Goal: Task Accomplishment & Management: Complete application form

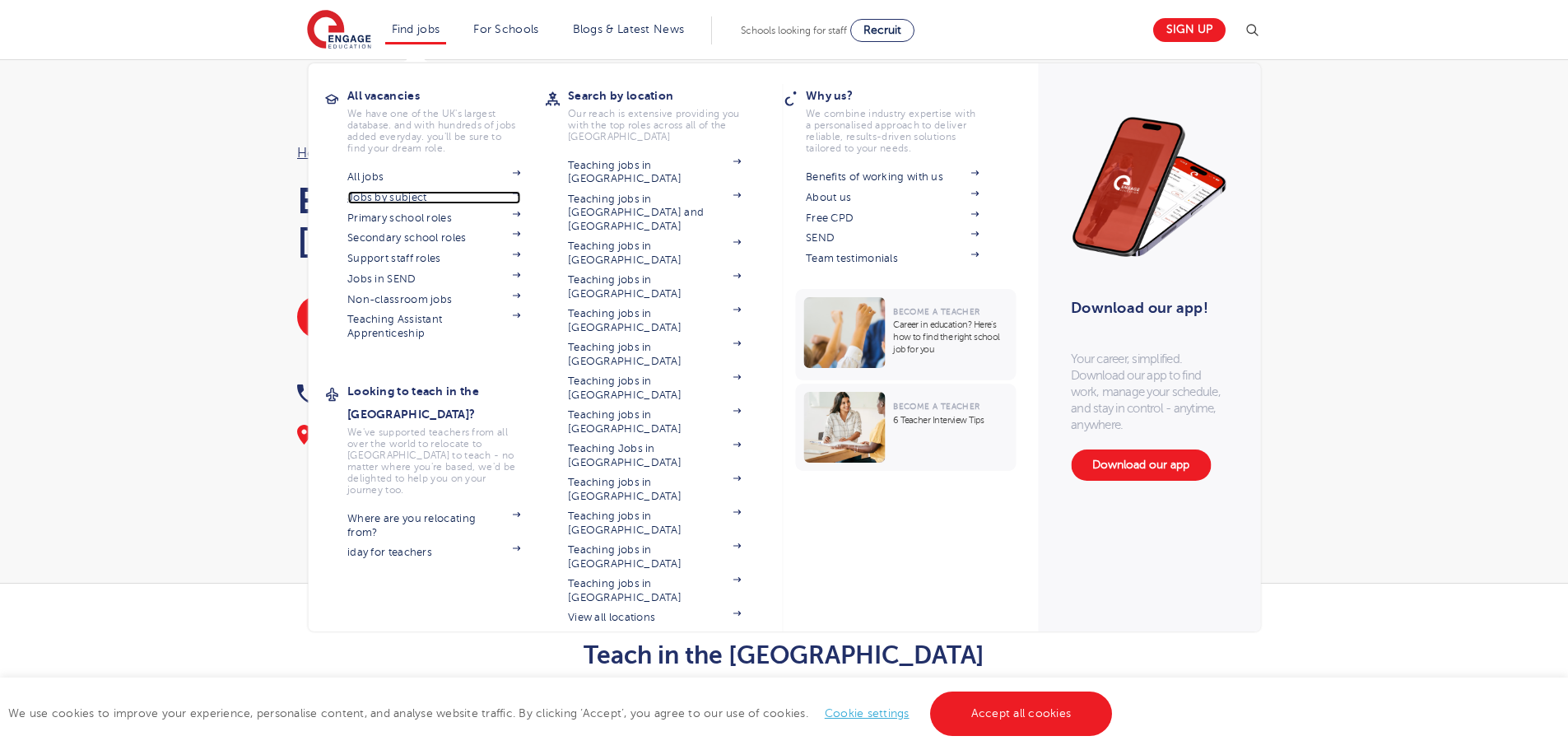
click at [405, 199] on link "Jobs by subject" at bounding box center [433, 198] width 173 height 13
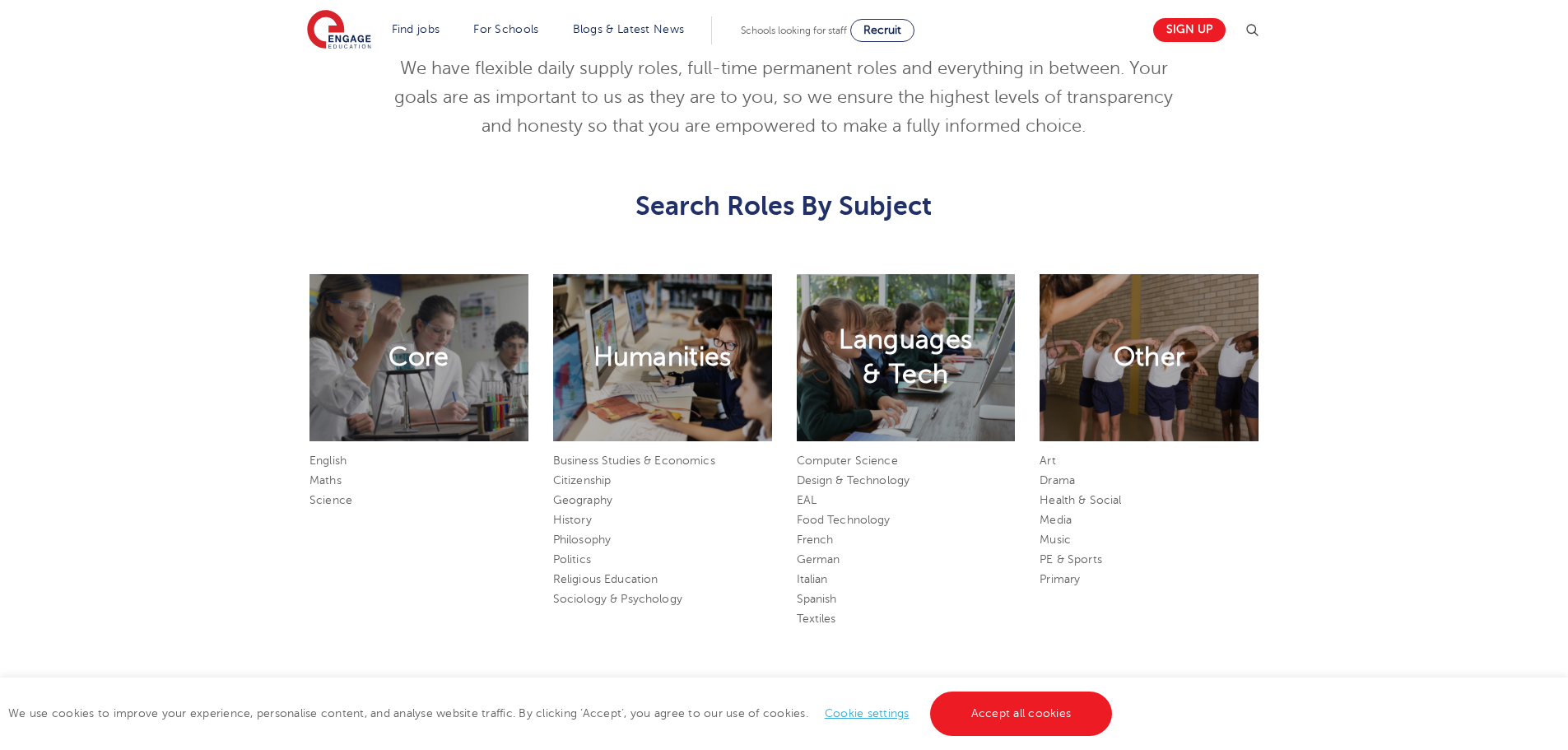
scroll to position [823, 0]
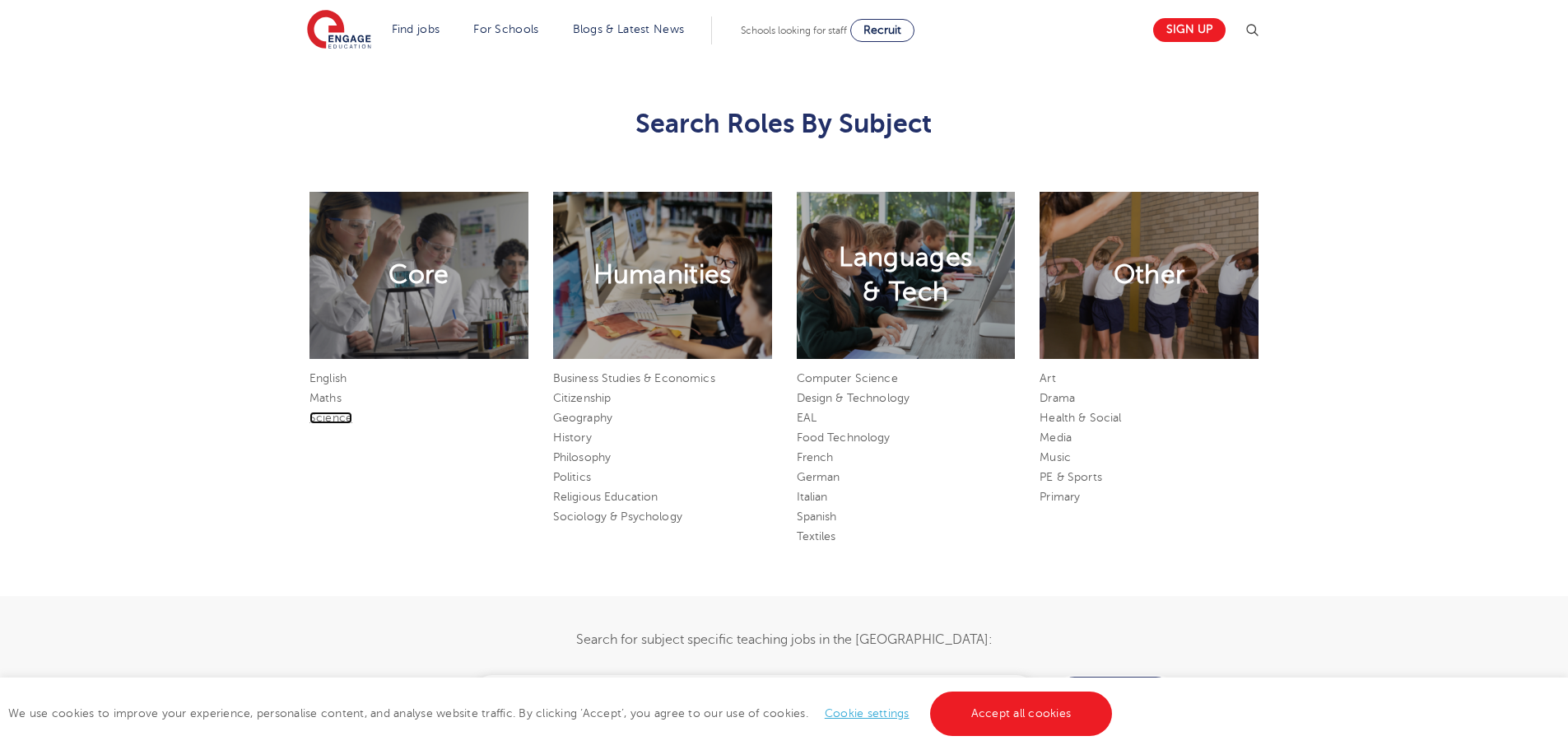
click at [336, 423] on link "Science" at bounding box center [330, 418] width 43 height 13
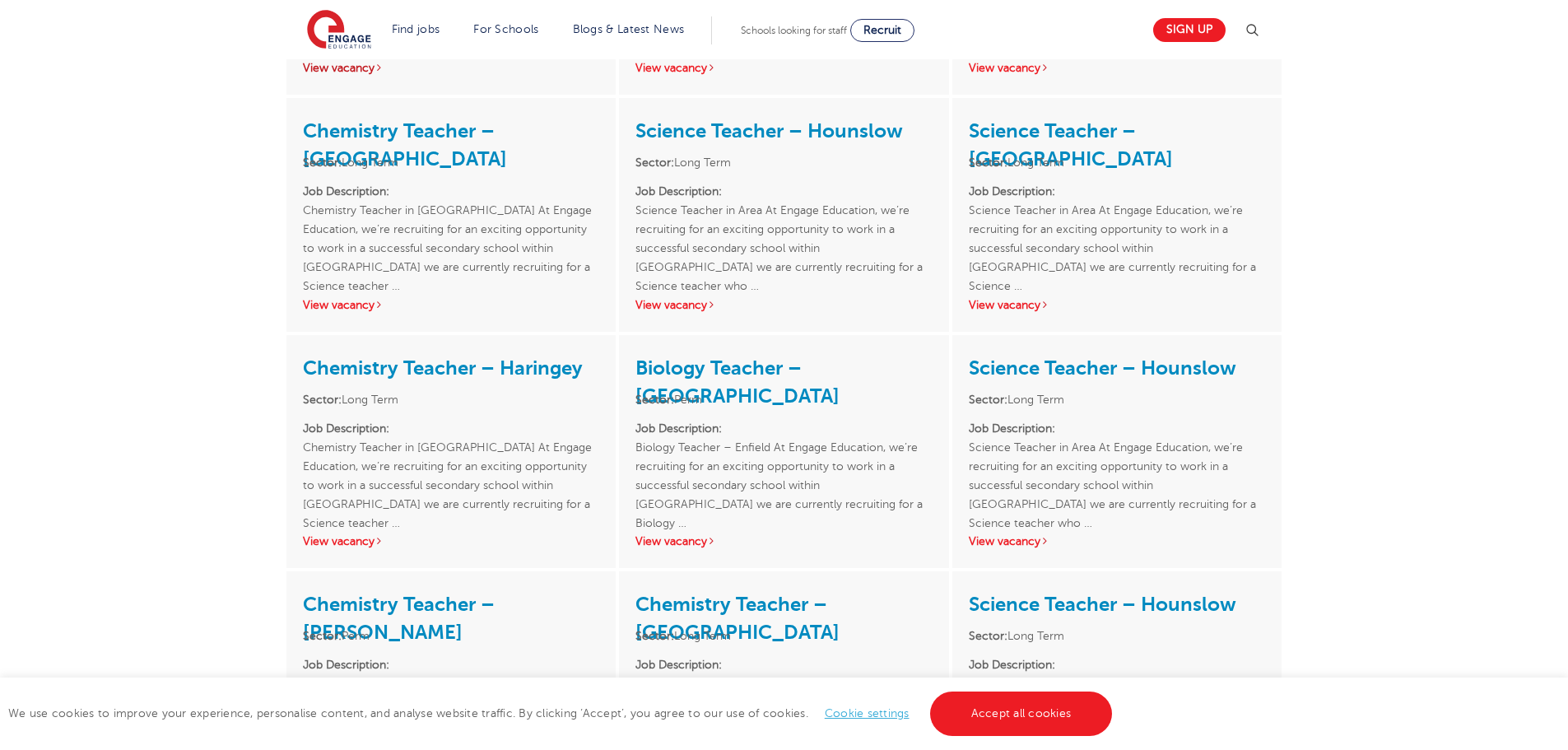
scroll to position [659, 0]
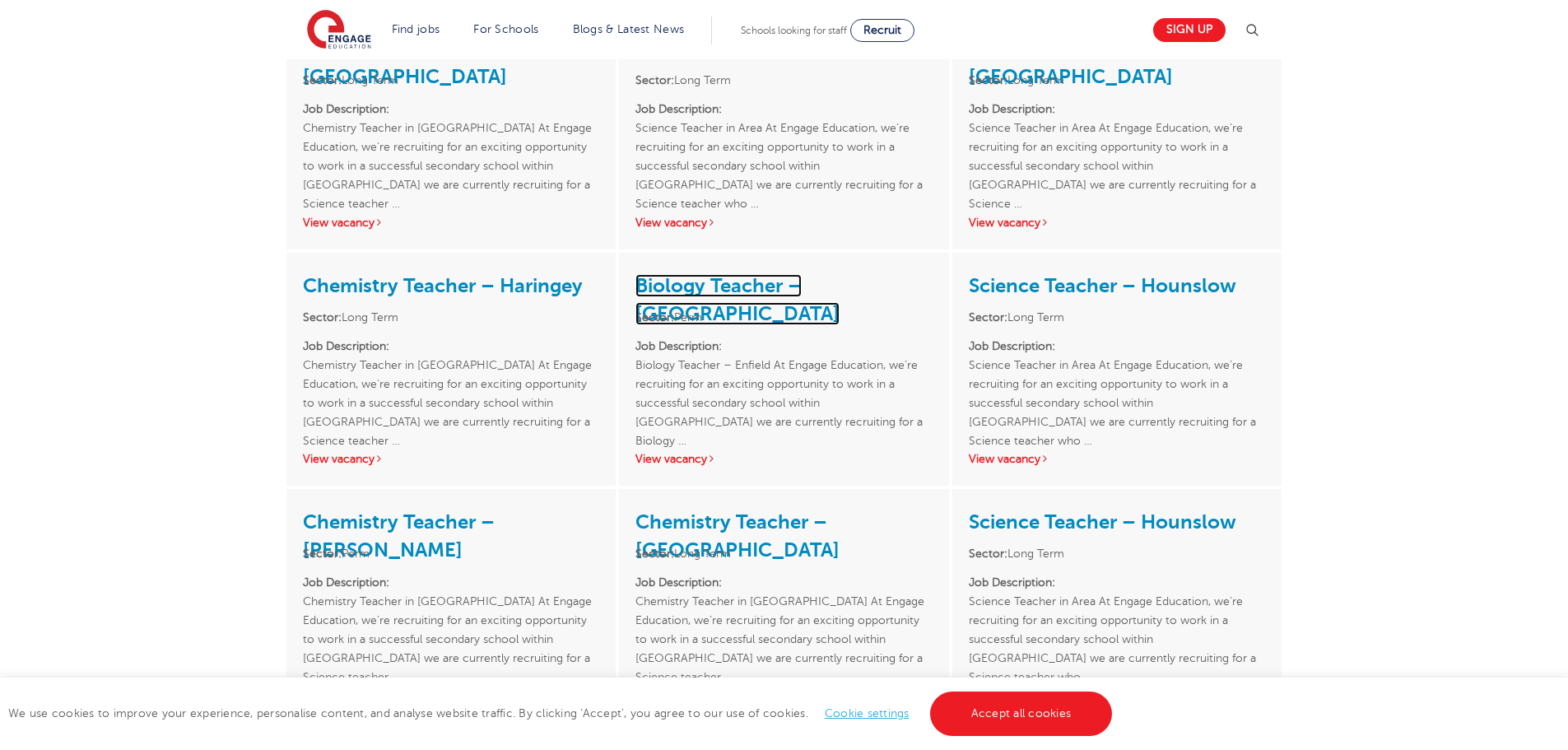
click at [837, 289] on link "Biology Teacher – [GEOGRAPHIC_DATA]" at bounding box center [737, 300] width 204 height 51
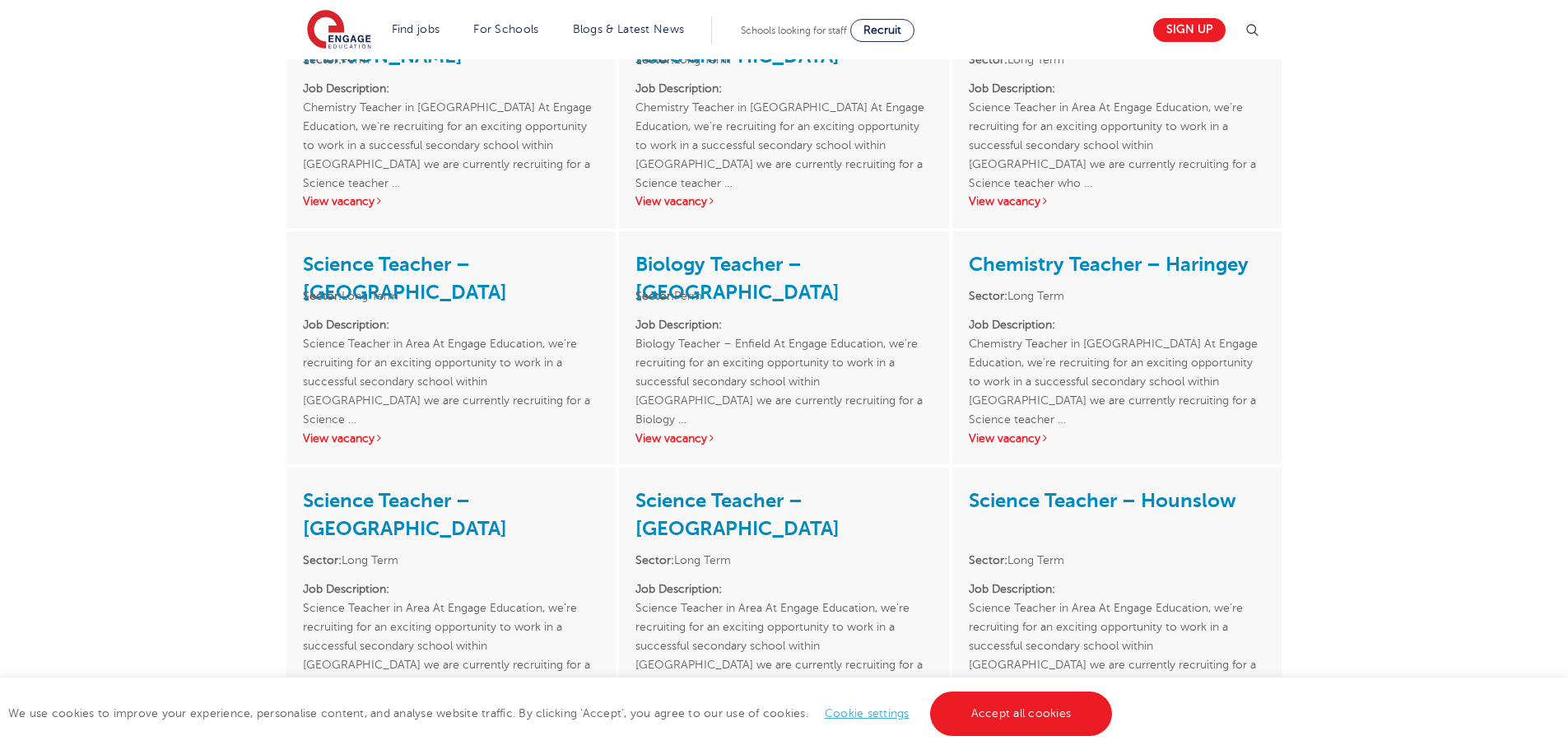
scroll to position [1317, 0]
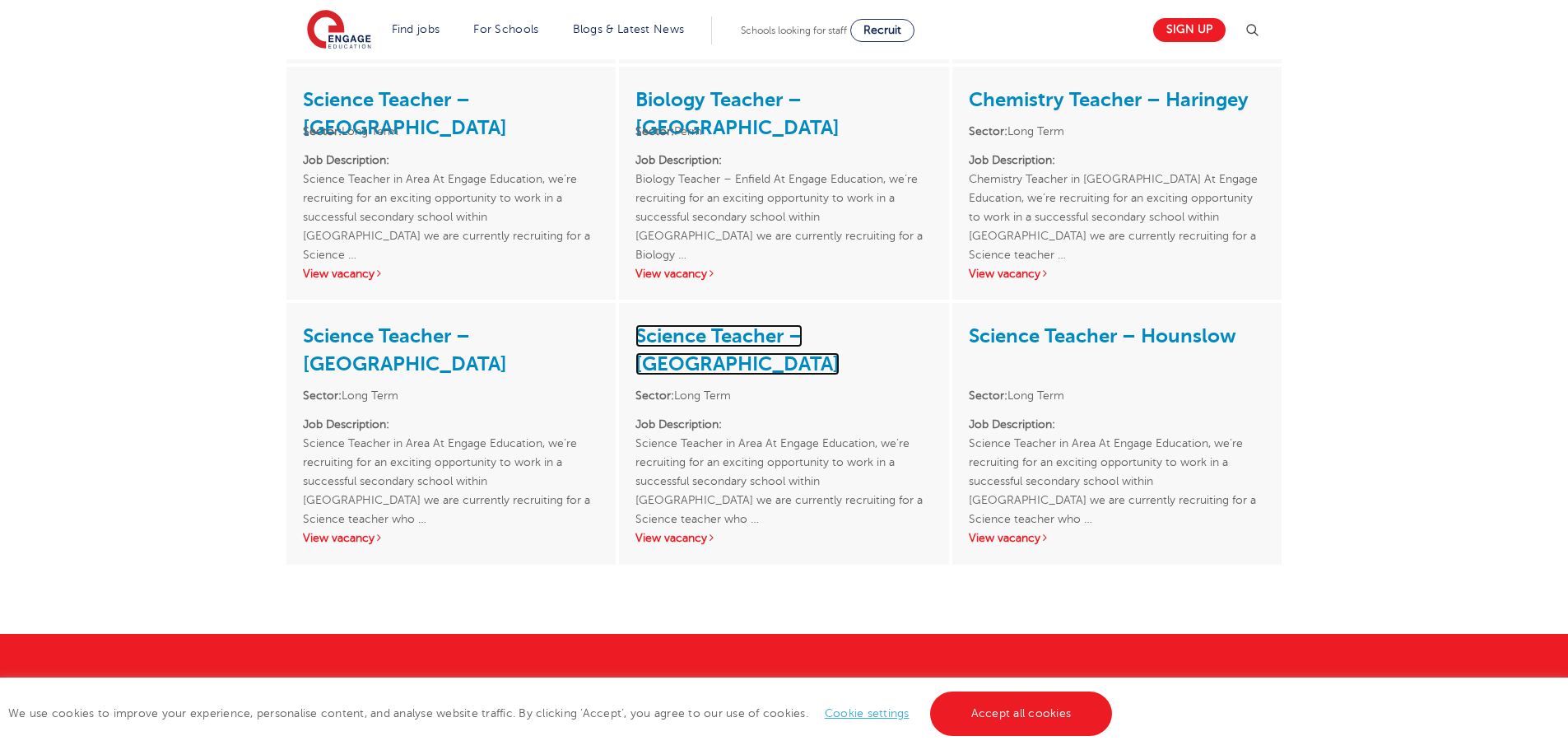
click at [749, 337] on link "Science Teacher – Tower Hamlets" at bounding box center [737, 350] width 204 height 51
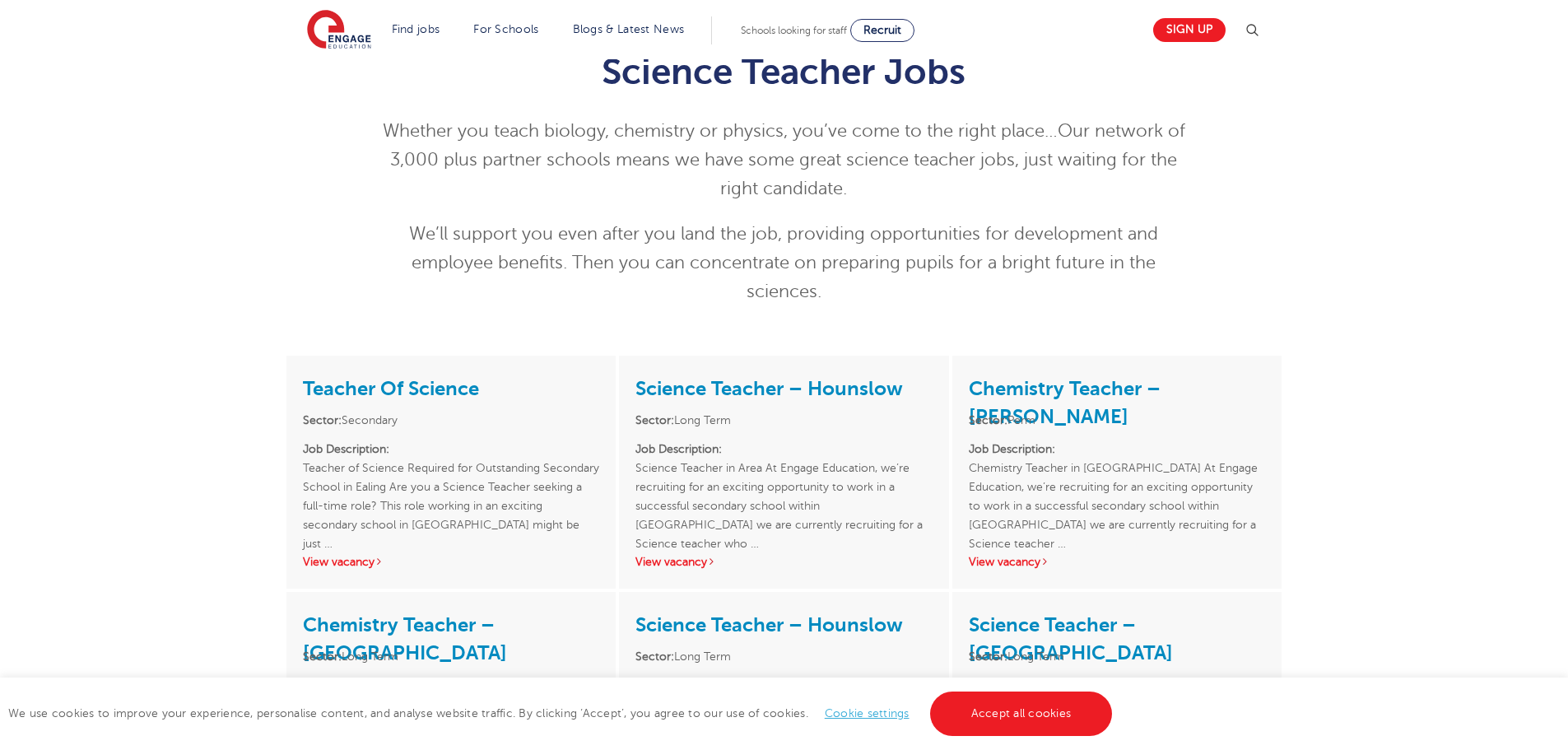
scroll to position [0, 0]
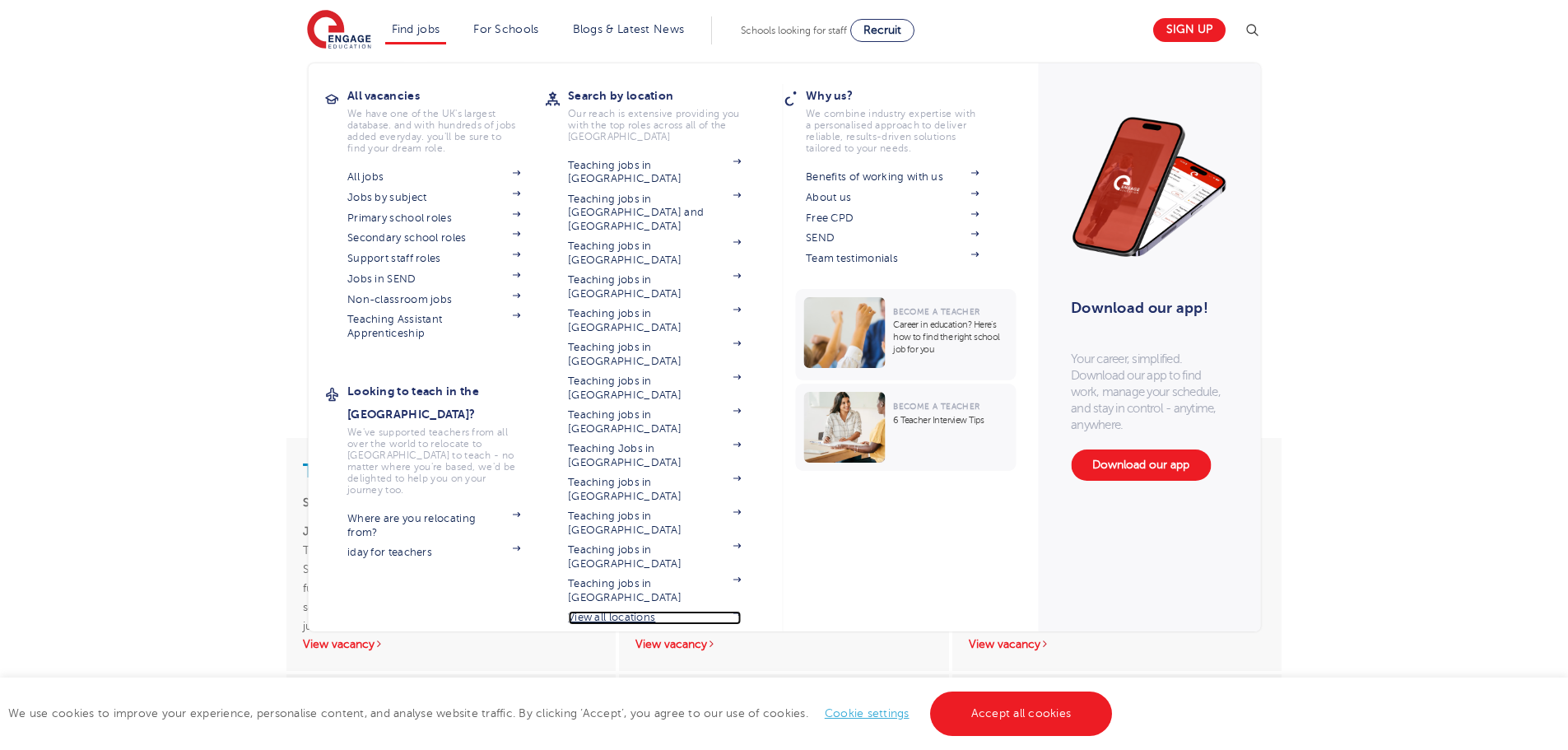
click at [629, 611] on link "View all locations" at bounding box center [654, 617] width 173 height 13
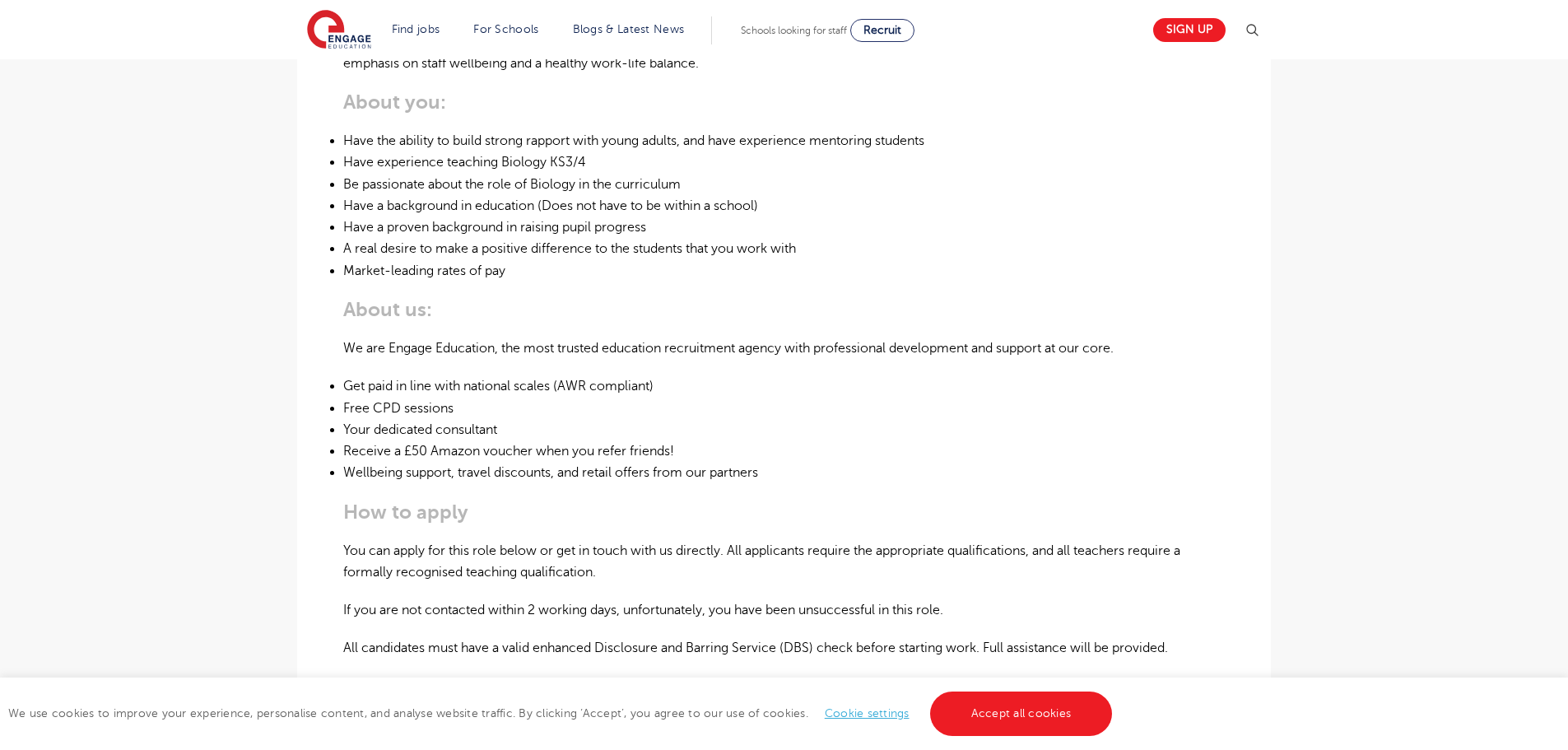
scroll to position [741, 0]
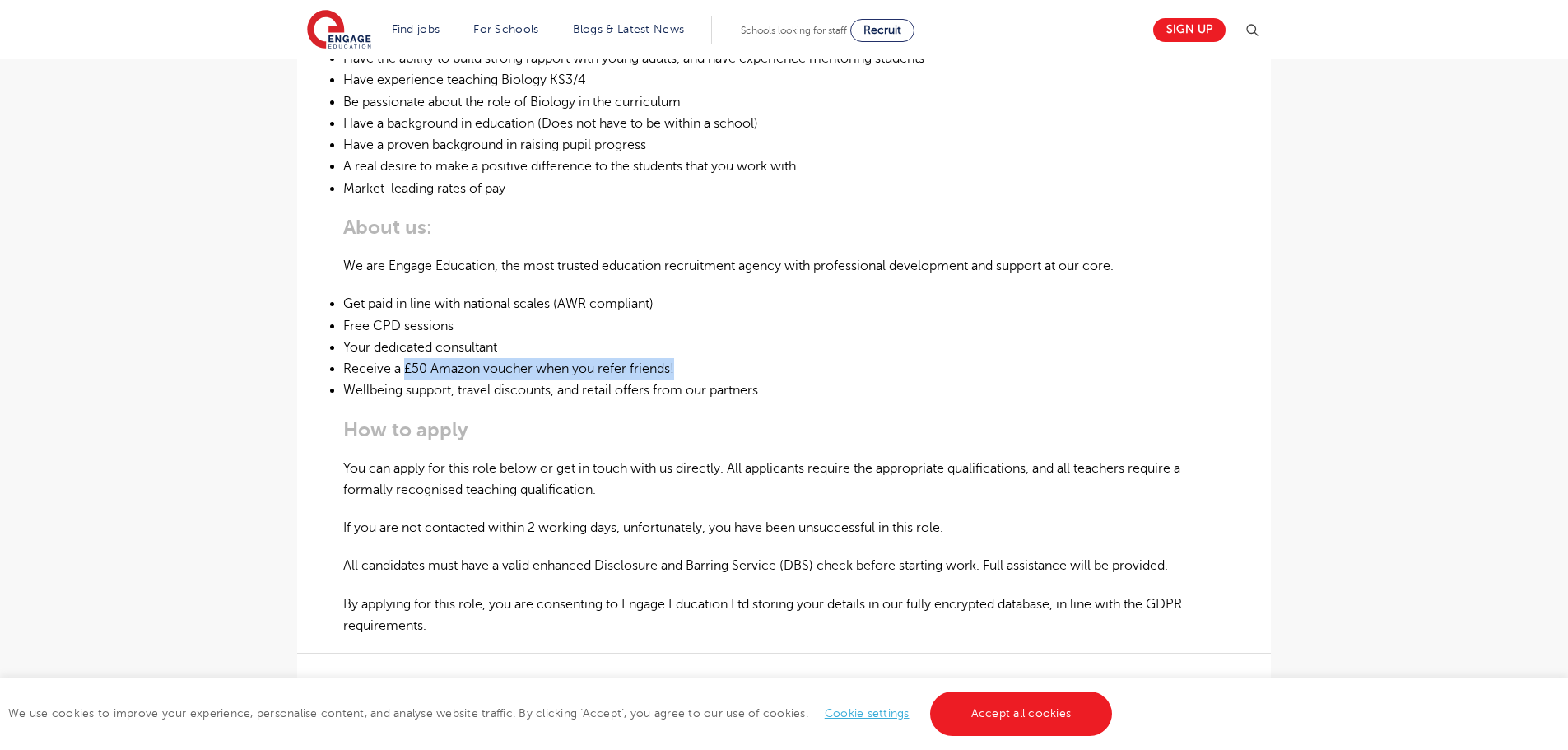
drag, startPoint x: 402, startPoint y: 368, endPoint x: 704, endPoint y: 359, distance: 302.1
click at [704, 359] on li "Receive a £50 Amazon voucher when you refer friends!" at bounding box center [784, 369] width 881 height 21
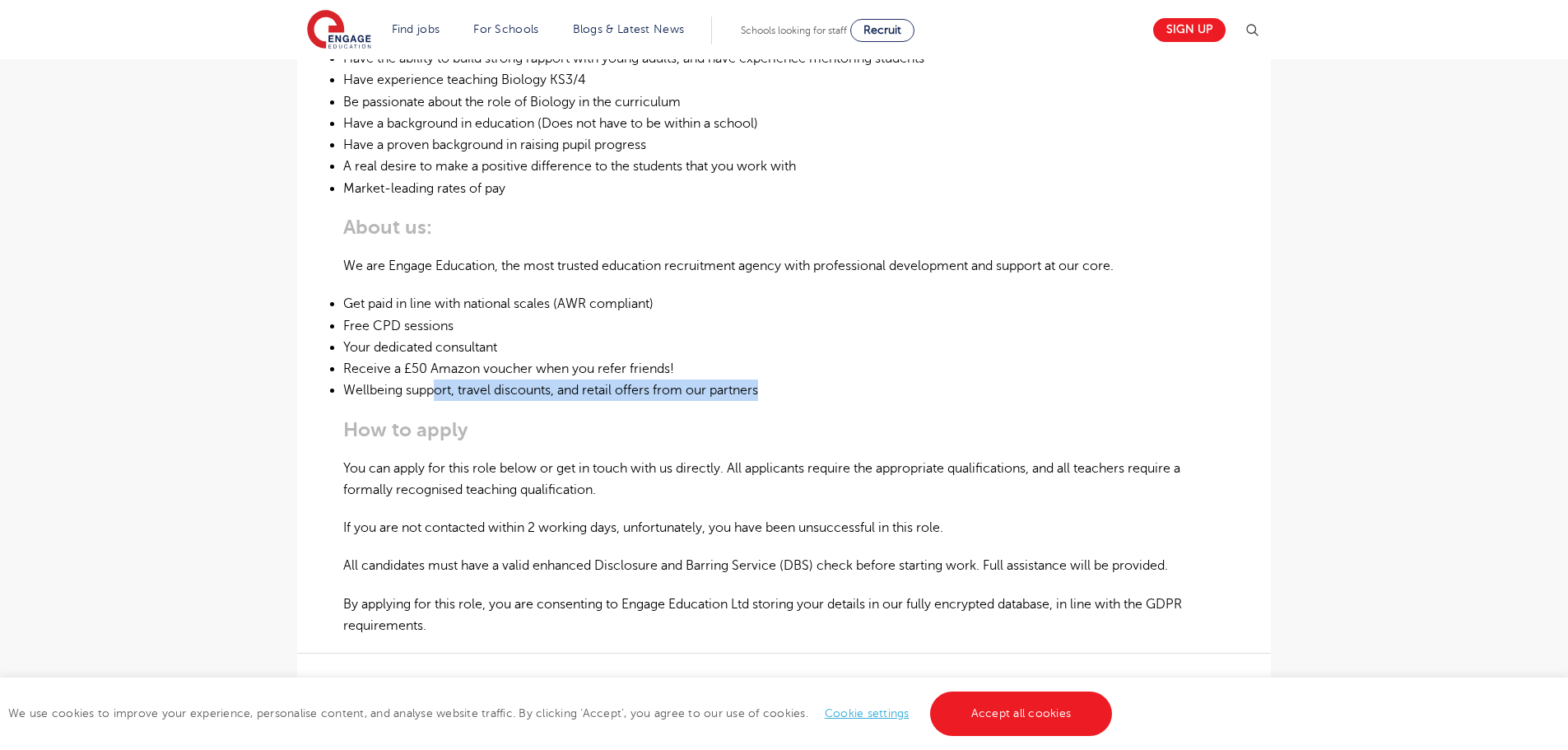
drag, startPoint x: 433, startPoint y: 391, endPoint x: 835, endPoint y: 387, distance: 402.0
click at [835, 387] on li "Wellbeing support, travel discounts, and retail offers from our partners" at bounding box center [784, 390] width 881 height 21
drag, startPoint x: 450, startPoint y: 327, endPoint x: 346, endPoint y: 333, distance: 104.2
click at [346, 333] on li "Free CPD sessions" at bounding box center [784, 326] width 881 height 21
drag, startPoint x: 482, startPoint y: 347, endPoint x: 351, endPoint y: 343, distance: 131.1
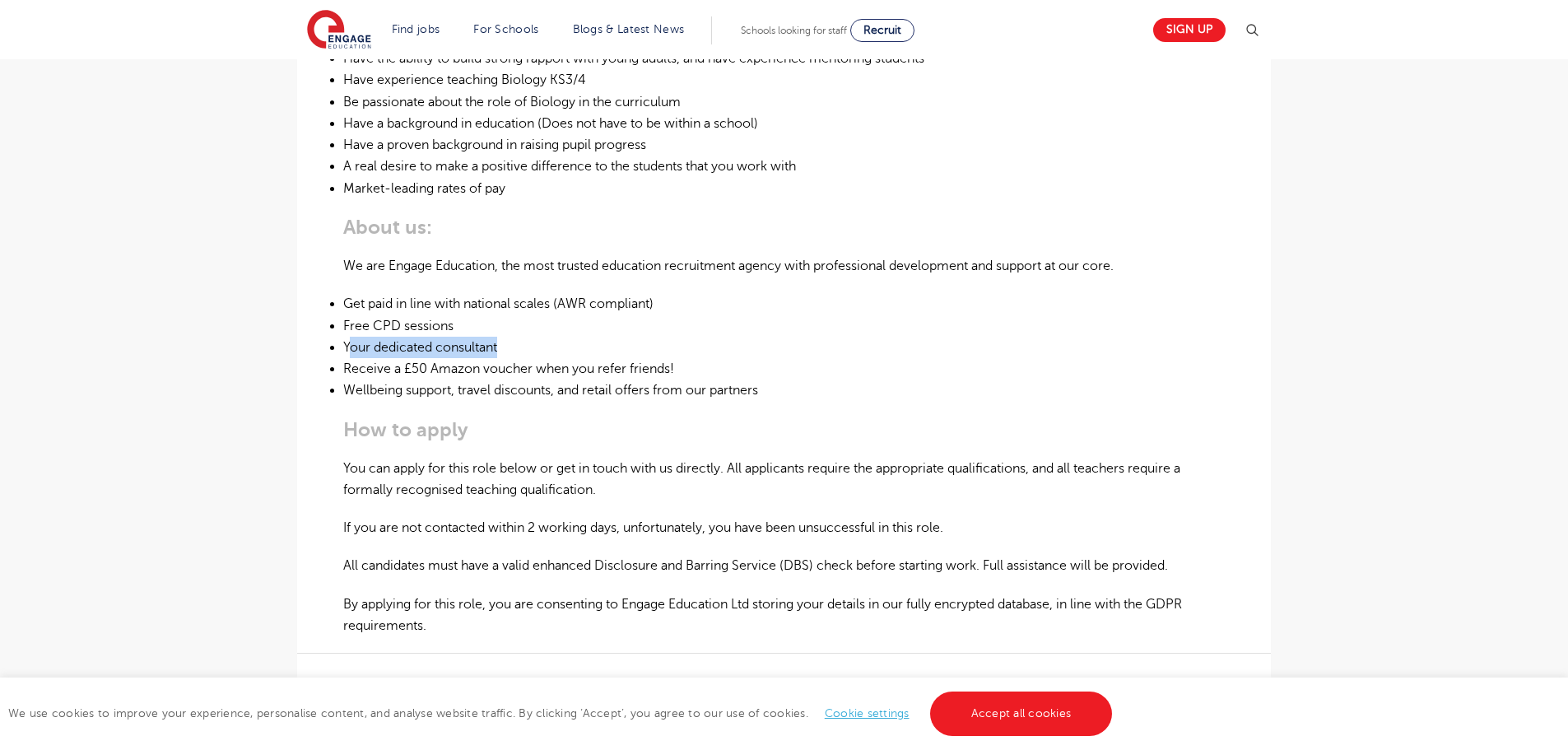
click at [351, 343] on li "Your dedicated consultant" at bounding box center [784, 347] width 881 height 21
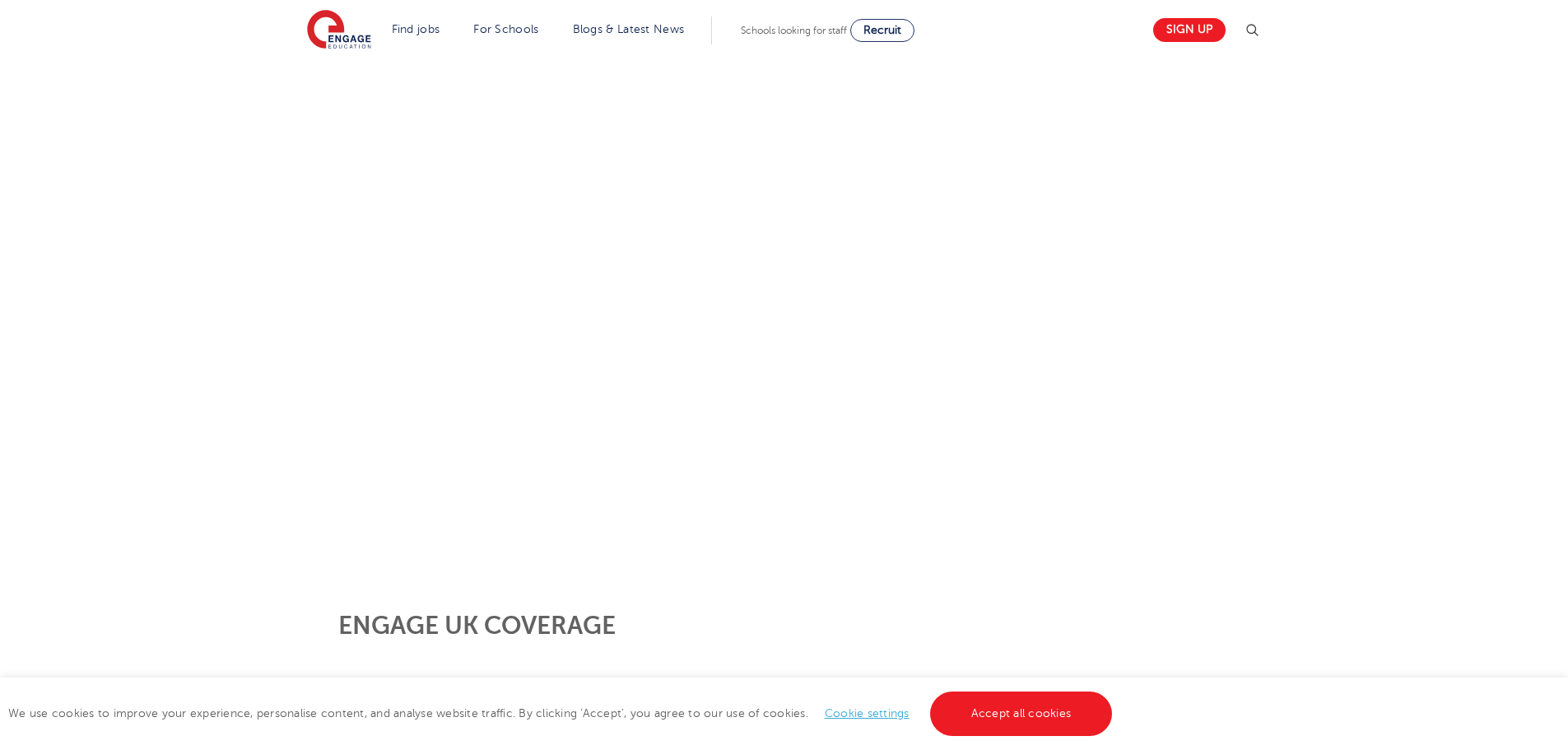
scroll to position [165, 0]
